Goal: Task Accomplishment & Management: Complete application form

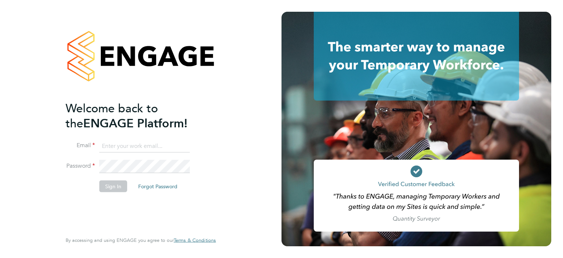
click at [116, 143] on input at bounding box center [144, 145] width 91 height 13
type input "[EMAIL_ADDRESS][DOMAIN_NAME]"
click at [114, 184] on button "Sign In" at bounding box center [113, 186] width 28 height 12
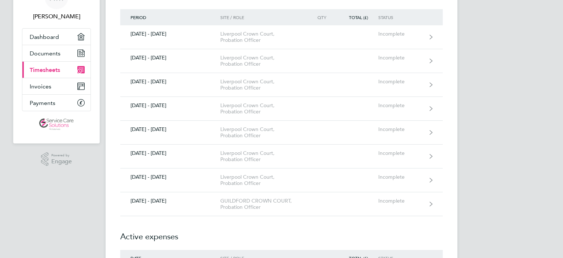
scroll to position [44, 0]
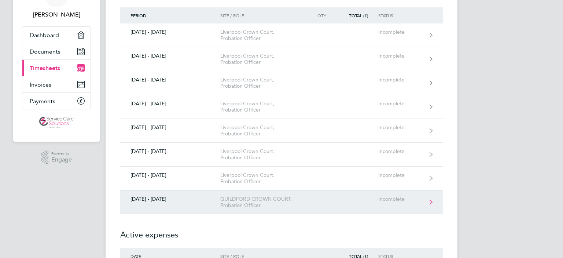
click at [257, 199] on div "GUILDFORD CROWN COURT, Probation Officer" at bounding box center [262, 202] width 84 height 12
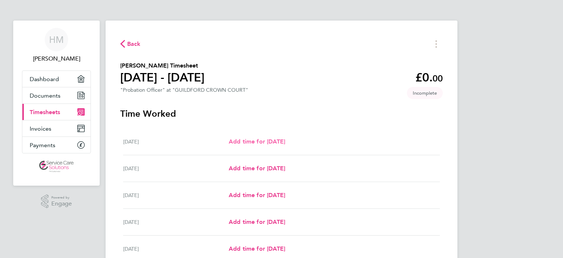
click at [257, 140] on span "Add time for [DATE]" at bounding box center [257, 141] width 56 height 7
select select "30"
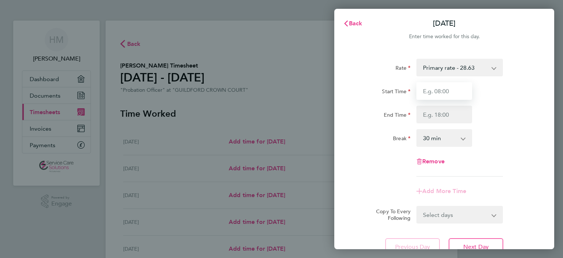
click at [431, 91] on input "Start Time" at bounding box center [444, 91] width 56 height 18
type input "09:00"
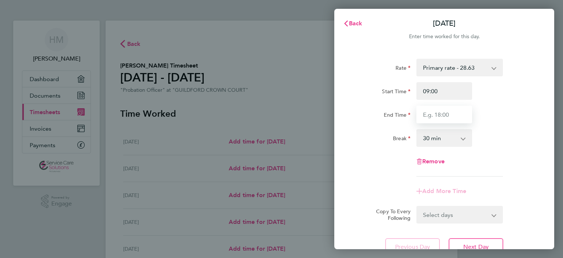
click at [439, 118] on input "End Time" at bounding box center [444, 115] width 56 height 18
type input "17:30"
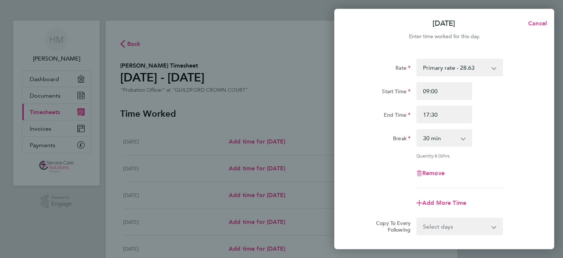
drag, startPoint x: 516, startPoint y: 225, endPoint x: 512, endPoint y: 225, distance: 4.0
click at [512, 225] on div "Rate Primary rate - 28.63 Start Time 09:00 End Time 17:30 Break 0 min 15 min 30…" at bounding box center [444, 163] width 220 height 226
click at [455, 227] on select "Select days Day Weekday (Mon-Fri) Weekend (Sat-Sun) [DATE] [DATE] [DATE] [DATE]…" at bounding box center [455, 226] width 77 height 16
click at [360, 186] on div "Rate Primary rate - 28.63 Start Time 09:00 End Time 17:30 Break 0 min 15 min 30…" at bounding box center [444, 123] width 179 height 129
click at [437, 201] on span "Add More Time" at bounding box center [444, 202] width 44 height 7
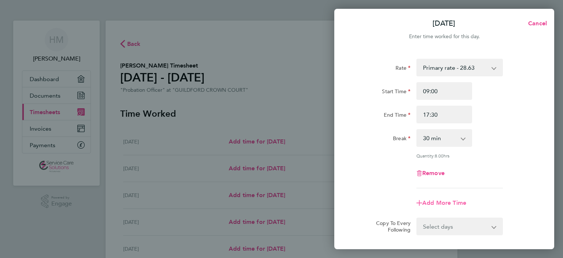
select select "null"
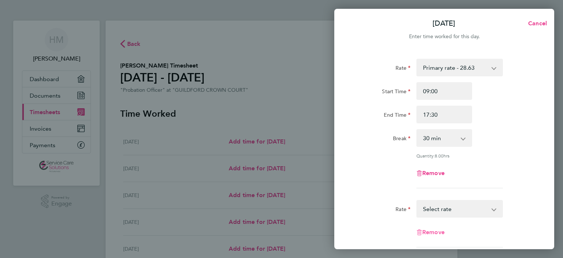
click at [429, 231] on span "Remove" at bounding box center [433, 231] width 22 height 7
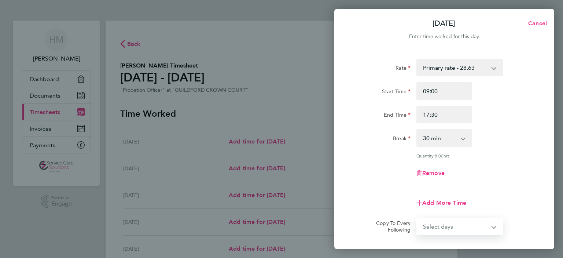
click at [471, 231] on select "Select days Day Weekday (Mon-Fri) Weekend (Sat-Sun) [DATE] [DATE] [DATE] [DATE]…" at bounding box center [455, 226] width 77 height 16
select select "WED"
click at [417, 218] on select "Select days Day Weekday (Mon-Fri) Weekend (Sat-Sun) [DATE] [DATE] [DATE] [DATE]…" at bounding box center [455, 226] width 77 height 16
select select "[DATE]"
click at [496, 223] on icon "Reset selection" at bounding box center [494, 226] width 9 height 9
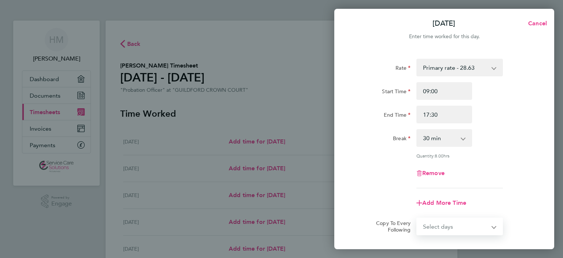
select select "DAY"
select select "[DATE]"
click at [494, 225] on icon "Reset selection" at bounding box center [494, 226] width 9 height 9
click at [494, 228] on select "Select days Day Weekday (Mon-Fri) Weekend (Sat-Sun) [DATE] [DATE] [DATE] [DATE]…" at bounding box center [455, 226] width 77 height 16
select select "WED"
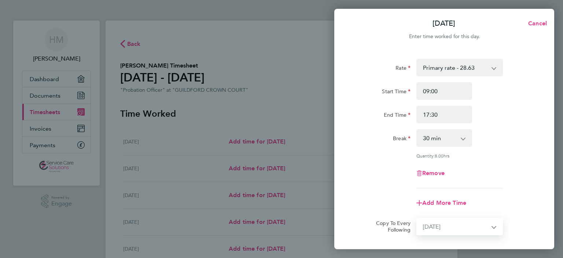
click at [417, 218] on select "Select days Day Weekday (Mon-Fri) Weekend (Sat-Sun) [DATE] [DATE] [DATE] [DATE]…" at bounding box center [455, 226] width 77 height 16
select select "[DATE]"
click at [496, 222] on icon "Reset selection" at bounding box center [494, 226] width 9 height 9
select select "0: null"
click at [539, 21] on span "Cancel" at bounding box center [536, 23] width 21 height 7
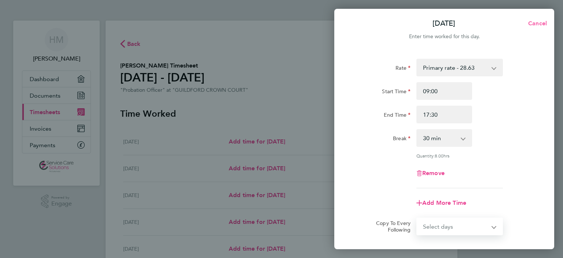
select select "30"
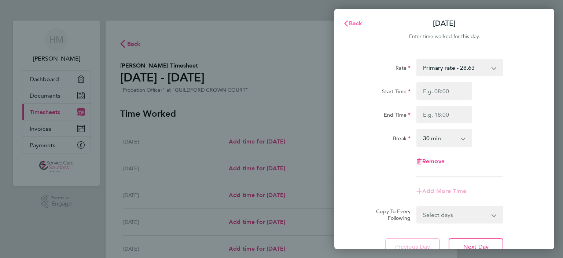
click at [346, 22] on icon "button" at bounding box center [346, 24] width 6 height 6
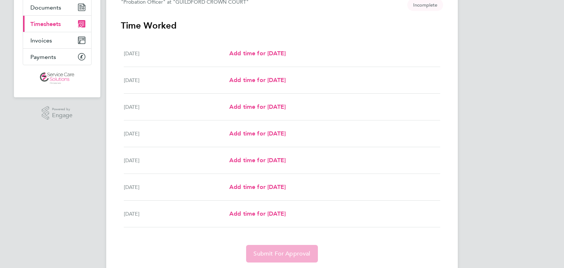
scroll to position [103, 0]
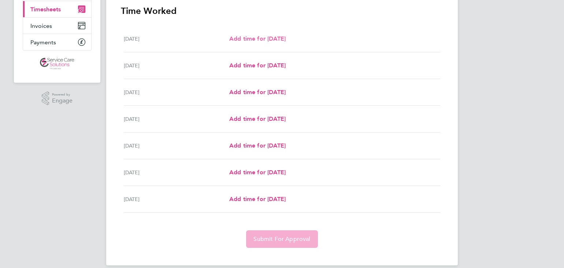
click at [286, 38] on span "Add time for [DATE]" at bounding box center [257, 38] width 56 height 7
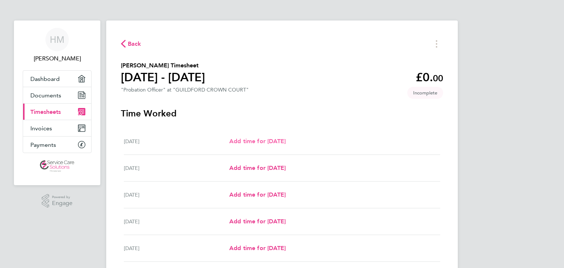
select select "30"
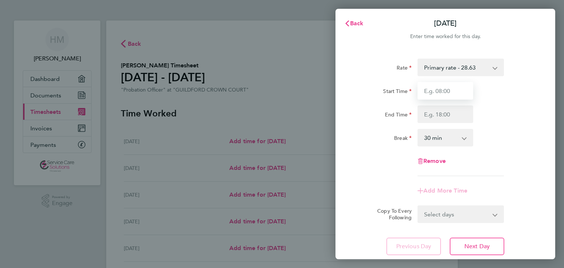
click at [438, 93] on input "Start Time" at bounding box center [446, 91] width 56 height 18
type input "09:00"
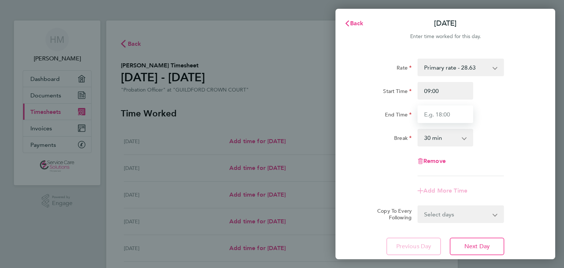
click at [443, 114] on input "End Time" at bounding box center [446, 115] width 56 height 18
type input "17:30"
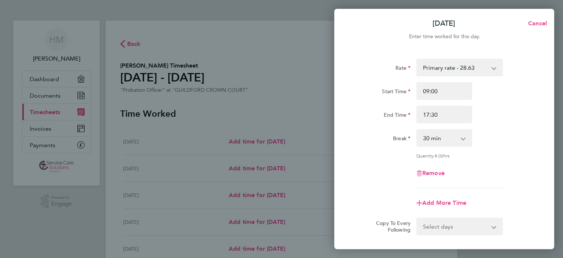
click at [477, 245] on div "Rate Primary rate - 28.63 Start Time 09:00 End Time 17:30 Break 0 min 15 min 30…" at bounding box center [444, 163] width 220 height 226
click at [447, 202] on span "Add More Time" at bounding box center [444, 202] width 44 height 7
select select "null"
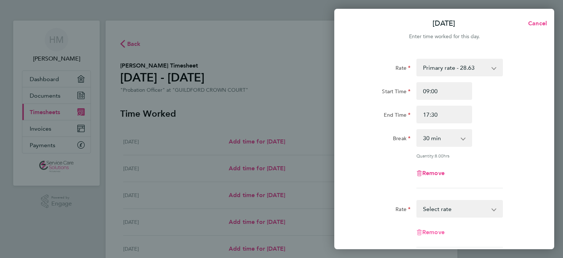
click at [428, 232] on span "Remove" at bounding box center [433, 231] width 22 height 7
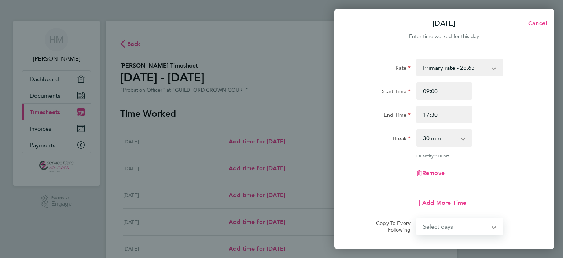
click at [432, 228] on select "Select days Day Weekday (Mon-Fri) Weekend (Sat-Sun) [DATE] [DATE] [DATE] [DATE]…" at bounding box center [455, 226] width 77 height 16
select select "WED"
click at [417, 218] on select "Select days Day Weekday (Mon-Fri) Weekend (Sat-Sun) [DATE] [DATE] [DATE] [DATE]…" at bounding box center [455, 226] width 77 height 16
select select "[DATE]"
click at [493, 225] on icon "Reset selection" at bounding box center [494, 226] width 9 height 9
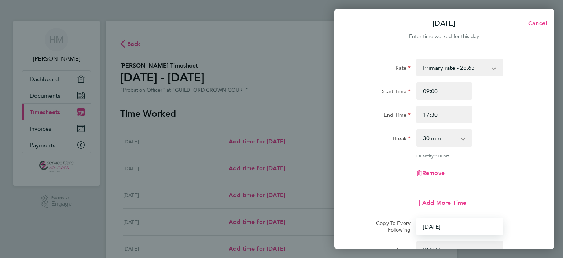
select select "0: null"
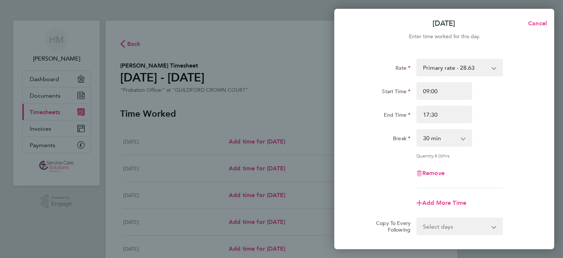
click at [315, 168] on div "[DATE] Cancel Enter time worked for this day. Rate Primary rate - 28.63 Start T…" at bounding box center [281, 129] width 563 height 258
click at [122, 47] on div "[DATE] Cancel Enter time worked for this day. Rate Primary rate - 28.63 Start T…" at bounding box center [281, 129] width 563 height 258
click at [541, 21] on span "Cancel" at bounding box center [536, 23] width 21 height 7
select select "30"
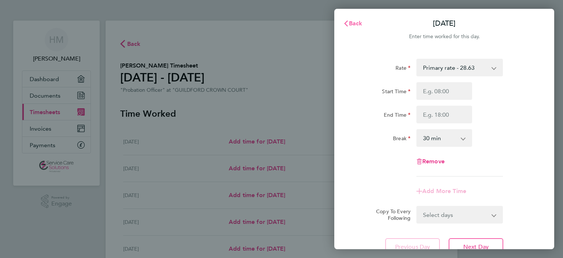
click at [353, 23] on span "Back" at bounding box center [356, 23] width 14 height 7
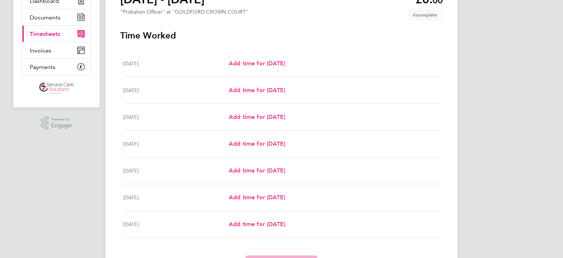
scroll to position [93, 0]
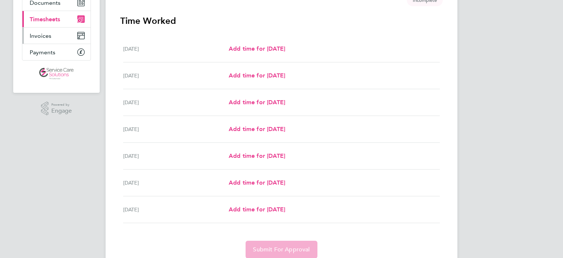
click at [45, 35] on span "Invoices" at bounding box center [41, 35] width 22 height 7
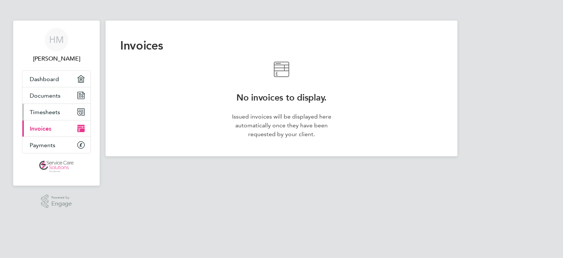
click at [47, 111] on span "Timesheets" at bounding box center [45, 112] width 30 height 7
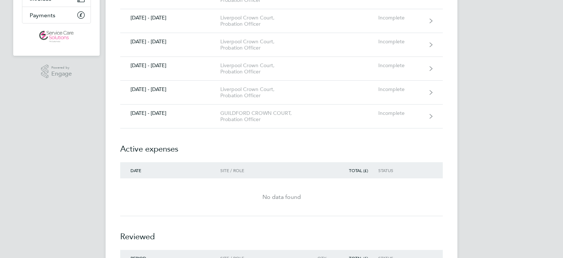
scroll to position [132, 0]
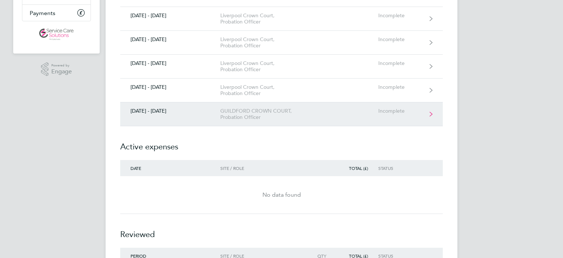
click at [429, 115] on link "[DATE] - [DATE] GUILDFORD CROWN COURT, Probation Officer Incomplete" at bounding box center [281, 114] width 323 height 24
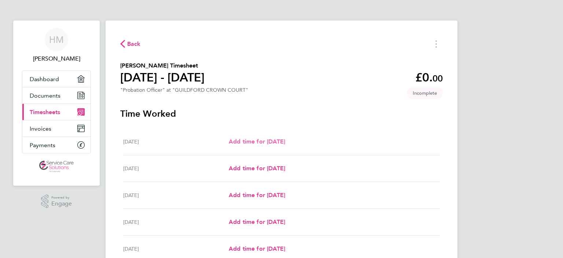
click at [285, 141] on span "Add time for [DATE]" at bounding box center [257, 141] width 56 height 7
select select "30"
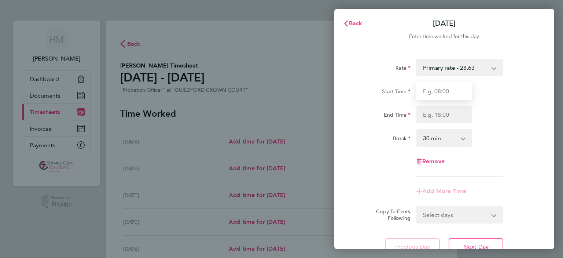
click at [435, 95] on input "Start Time" at bounding box center [444, 91] width 56 height 18
type input "09:00"
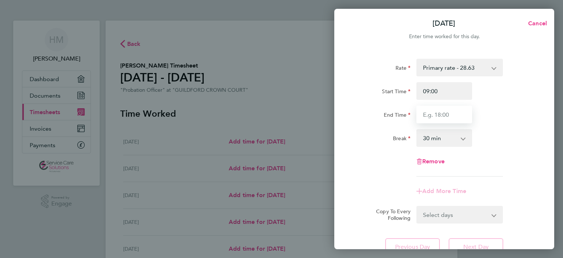
click at [444, 116] on input "End Time" at bounding box center [444, 115] width 56 height 18
type input "17:30"
click at [366, 179] on app-timesheet-line-form-group "Rate Primary rate - 28.63 Start Time 09:00 End Time 17:30 Break 0 min 15 min 30…" at bounding box center [444, 129] width 179 height 141
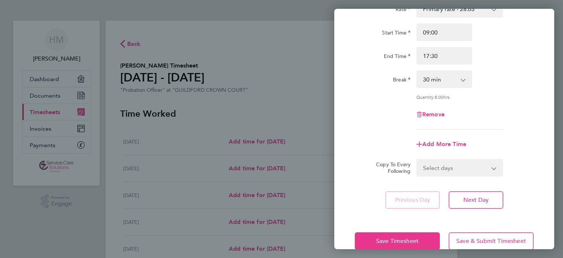
scroll to position [73, 0]
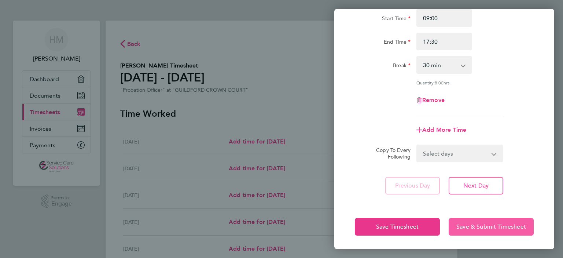
click at [503, 225] on span "Save & Submit Timesheet" at bounding box center [491, 226] width 70 height 7
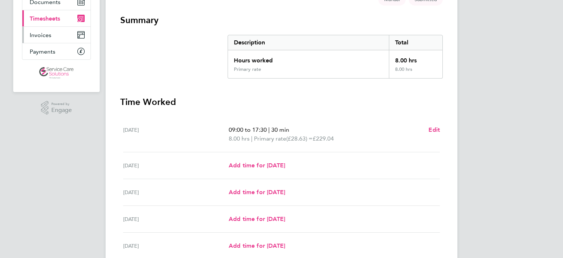
scroll to position [177, 0]
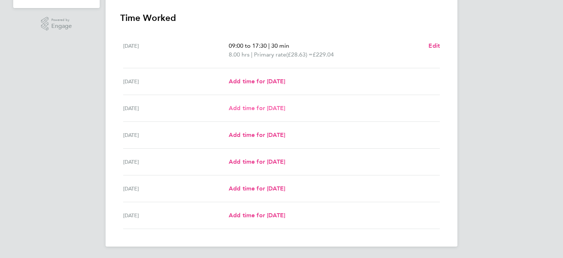
click at [249, 107] on span "Add time for [DATE]" at bounding box center [257, 107] width 56 height 7
select select "30"
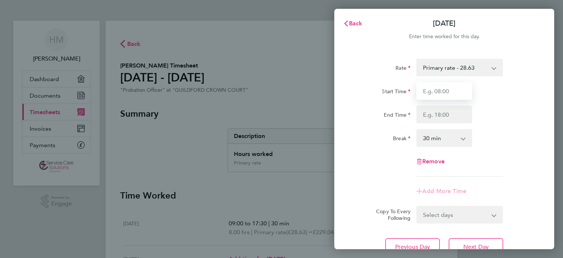
click at [459, 91] on input "Start Time" at bounding box center [444, 91] width 56 height 18
type input "09:00"
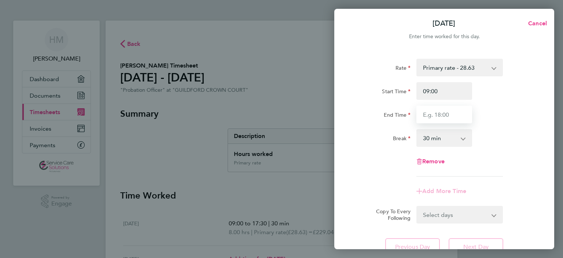
click at [442, 118] on input "End Time" at bounding box center [444, 115] width 56 height 18
type input "17:30"
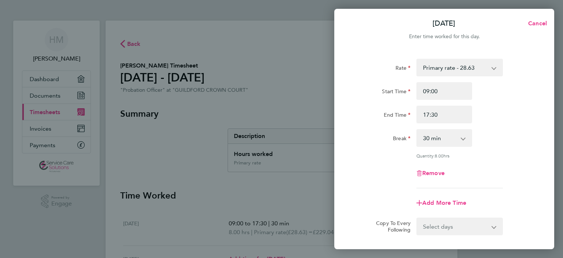
click at [368, 176] on app-timesheet-line-form-group "Rate Primary rate - 28.63 Start Time 09:00 End Time 17:30 Break 0 min 15 min 30…" at bounding box center [444, 135] width 179 height 153
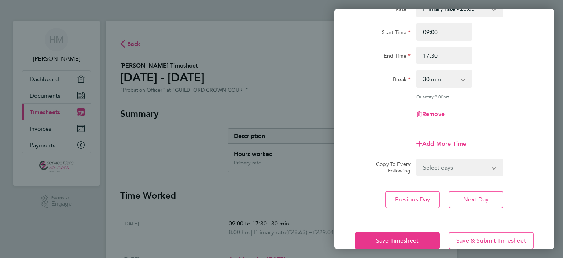
scroll to position [73, 0]
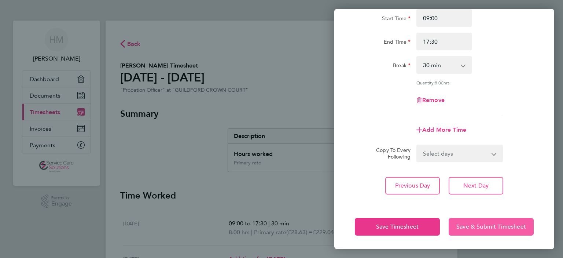
click at [474, 223] on span "Save & Submit Timesheet" at bounding box center [491, 226] width 70 height 7
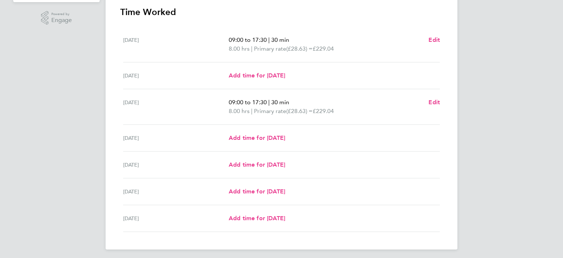
scroll to position [186, 0]
